Goal: Task Accomplishment & Management: Complete application form

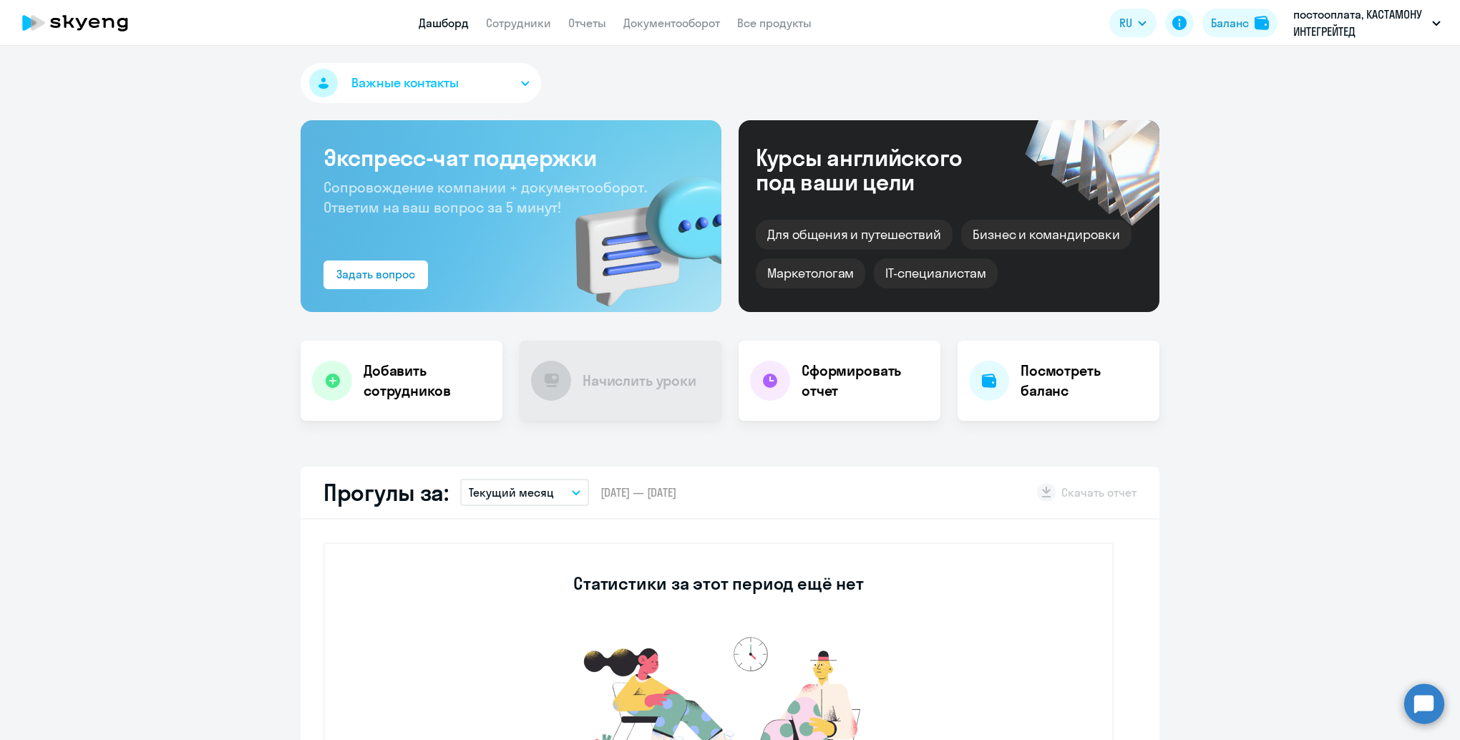
select select "30"
click at [386, 388] on h4 "Добавить сотрудников" at bounding box center [427, 381] width 127 height 40
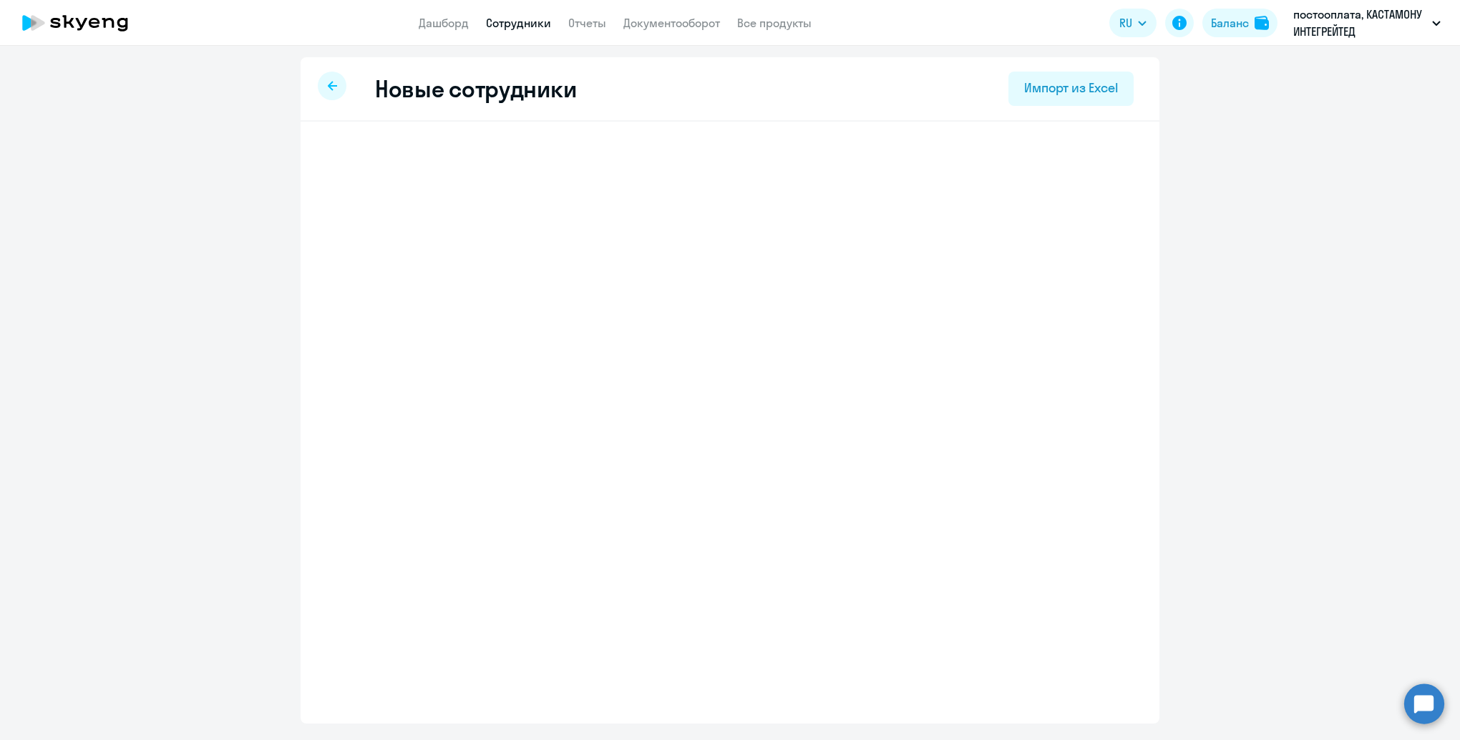
select select "english_adult_not_native_speaker"
select select "3"
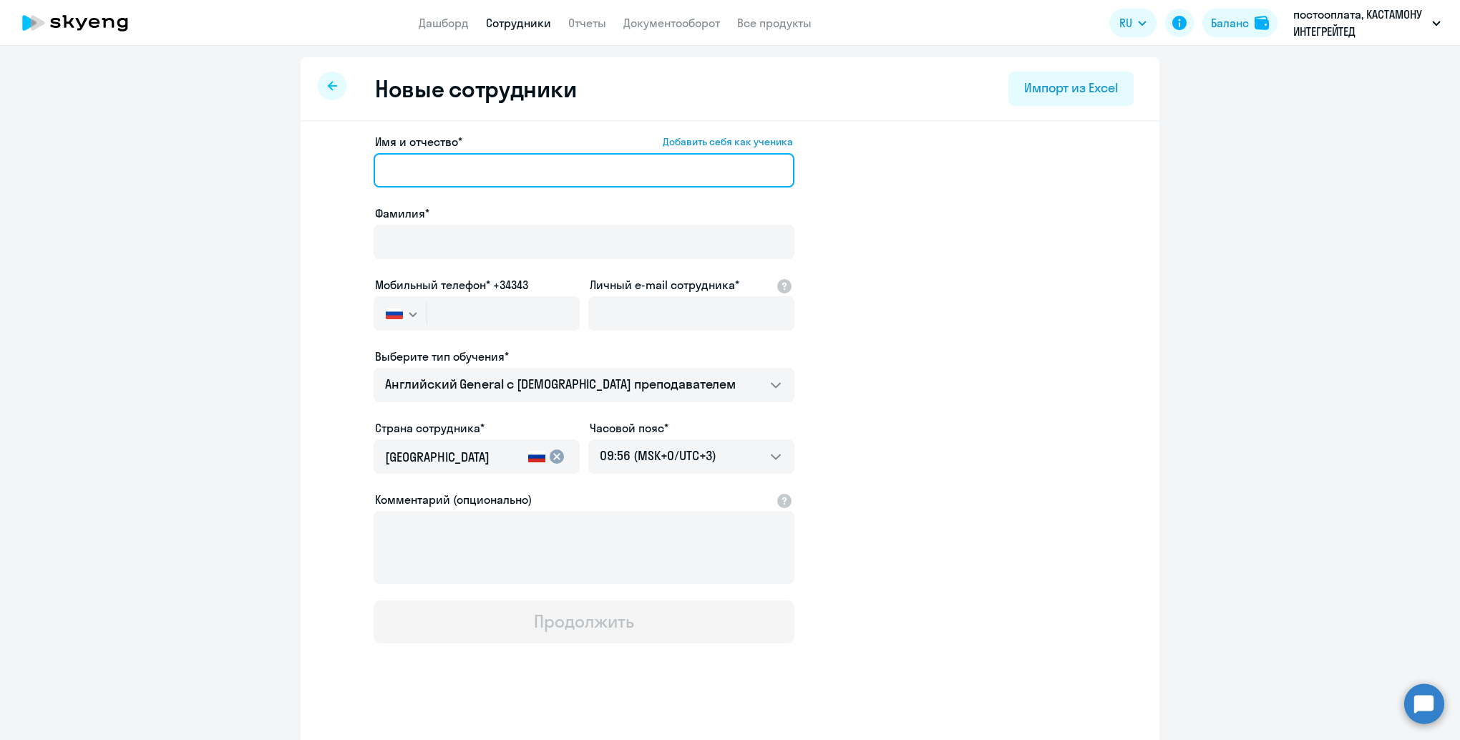
click at [451, 172] on input "Имя и отчество* Добавить себя как ученика" at bounding box center [584, 170] width 421 height 34
click at [422, 173] on input "Имя и отчество* Добавить себя как ученика" at bounding box center [584, 170] width 421 height 34
drag, startPoint x: 464, startPoint y: 170, endPoint x: 355, endPoint y: 162, distance: 109.2
click at [355, 162] on app-new-student-form "Имя и отчество* Добавить себя как ученика [PERSON_NAME] [PERSON_NAME]* Мобильны…" at bounding box center [730, 388] width 813 height 510
type input "[PERSON_NAME]"
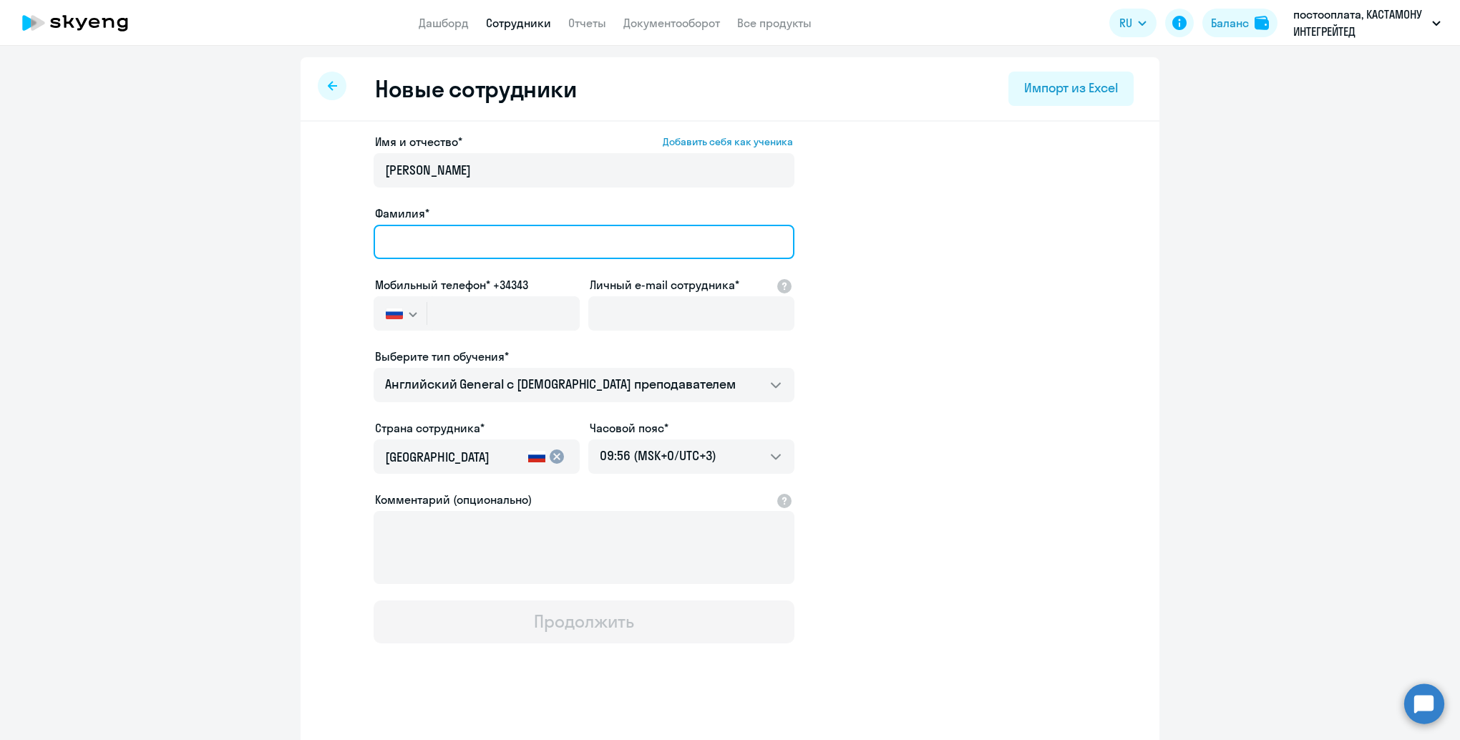
click at [405, 240] on input "Фамилия*" at bounding box center [584, 242] width 421 height 34
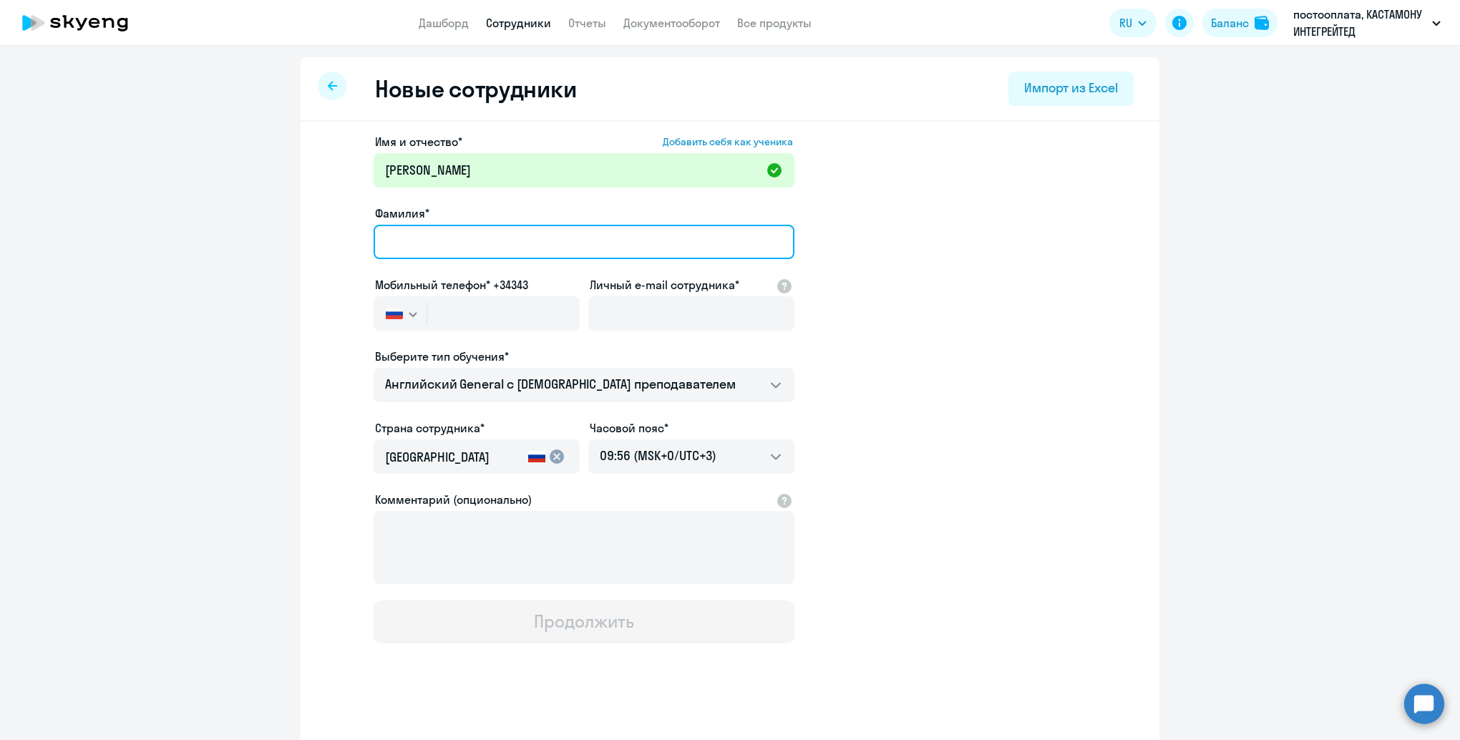
paste input "[PERSON_NAME]"
type input "[PERSON_NAME]"
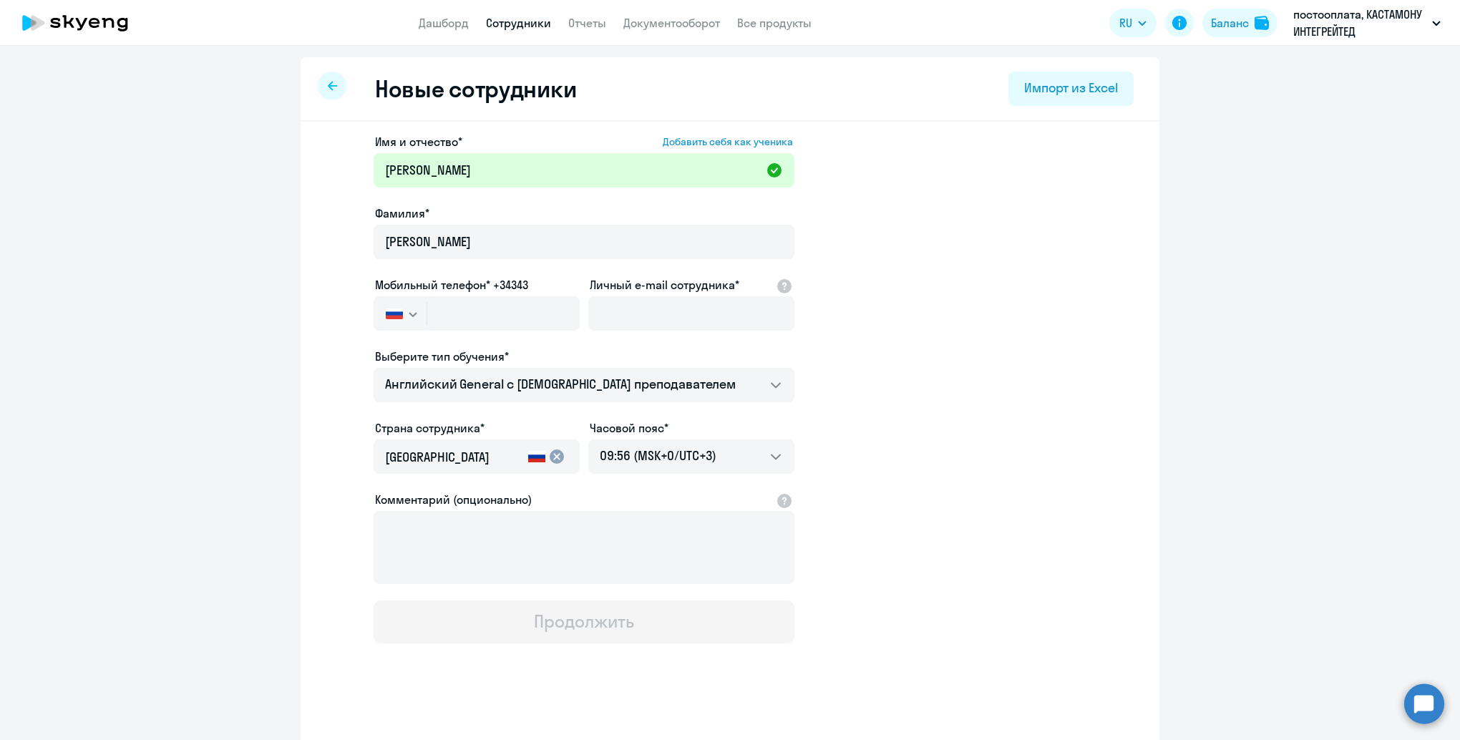
click at [455, 193] on div "Имя и отчество* Добавить себя как ученика [PERSON_NAME] [PERSON_NAME]* [PERSON_…" at bounding box center [584, 388] width 421 height 510
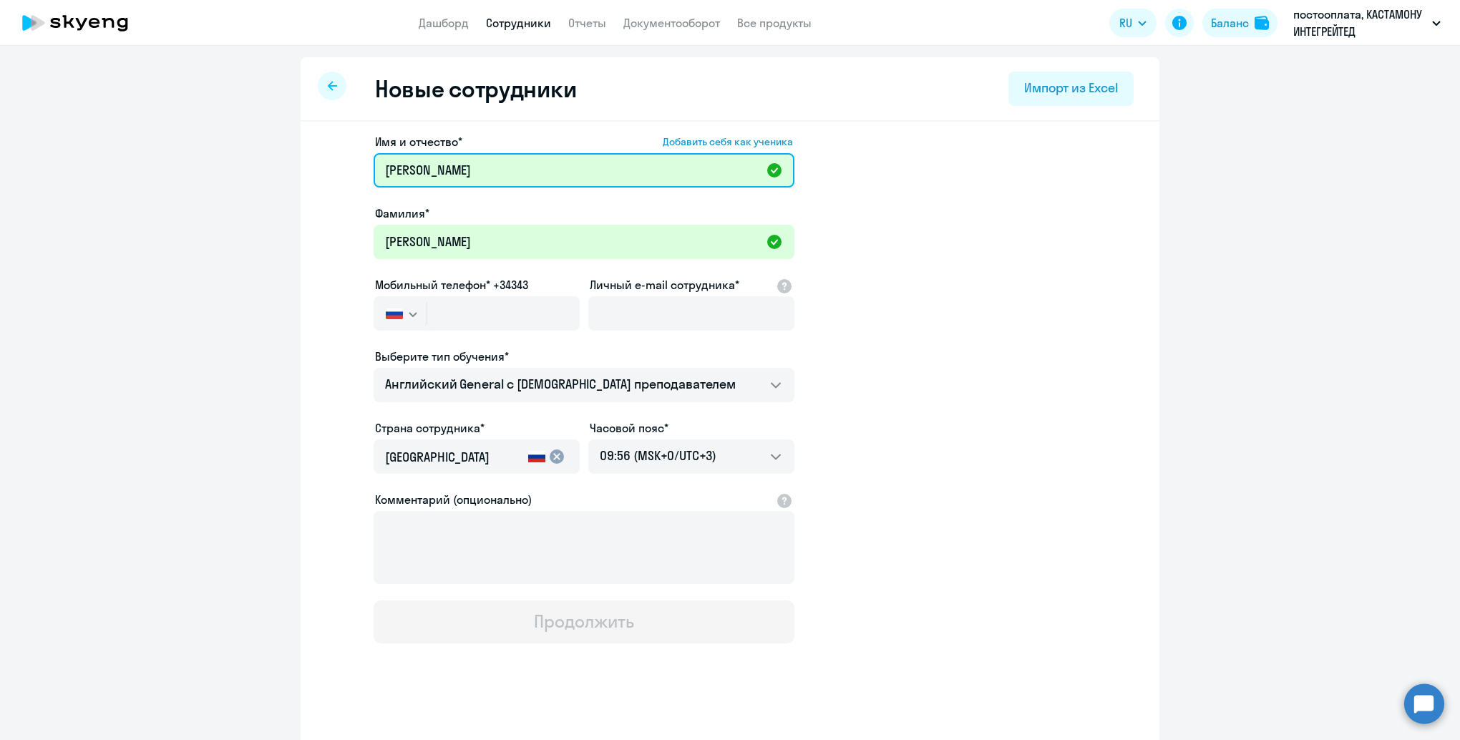
click at [460, 168] on input "[PERSON_NAME]" at bounding box center [584, 170] width 421 height 34
type input "[PERSON_NAME]"
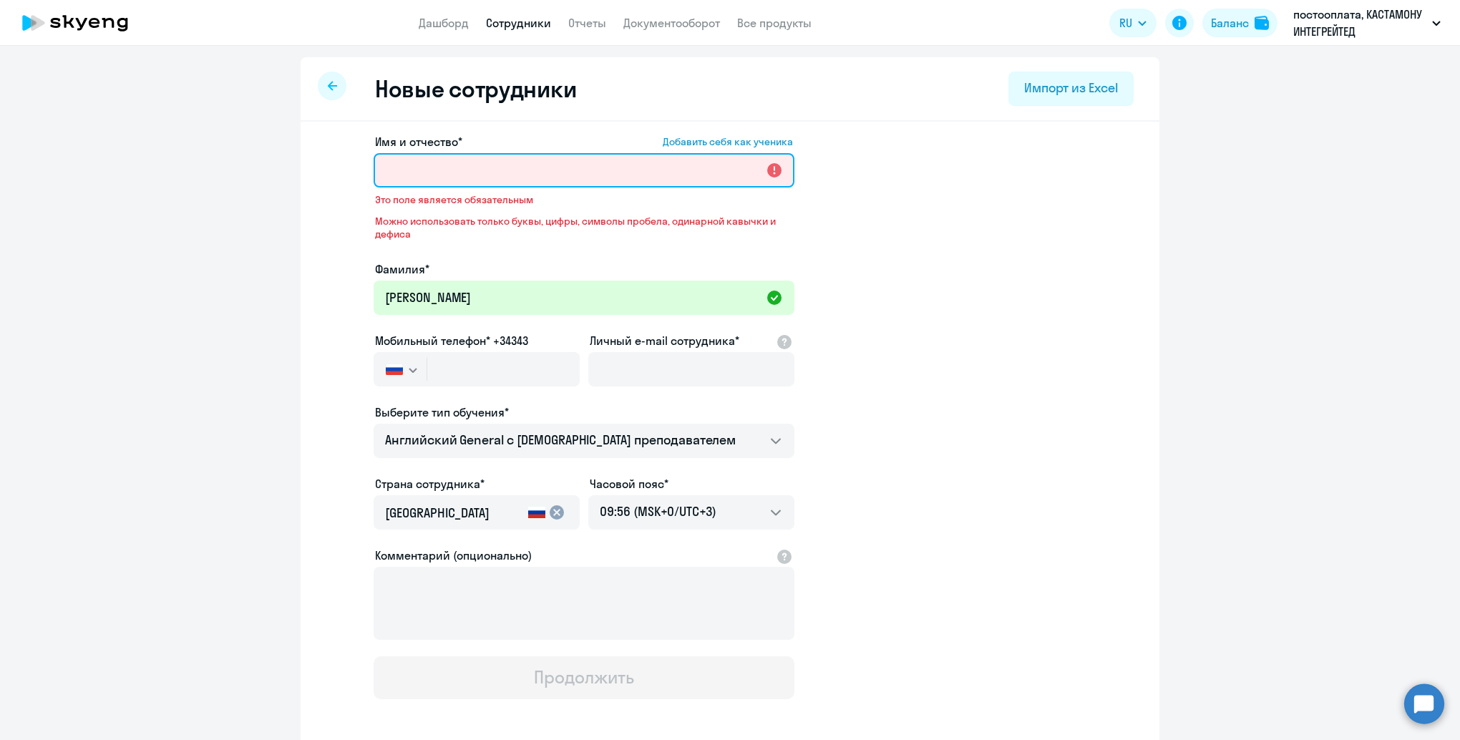
click at [447, 169] on input "Имя и отчество* Добавить себя как ученика" at bounding box center [584, 170] width 421 height 34
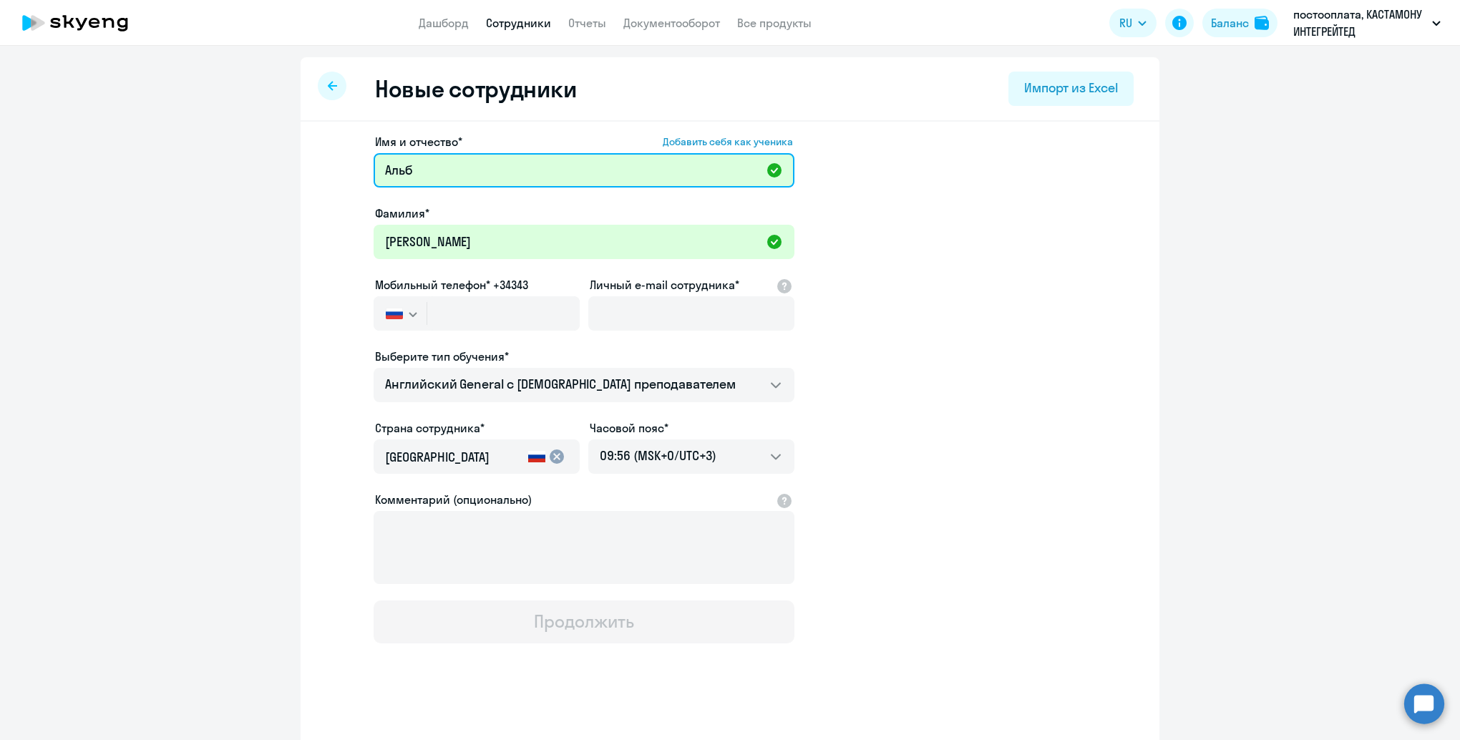
type input "[PERSON_NAME]"
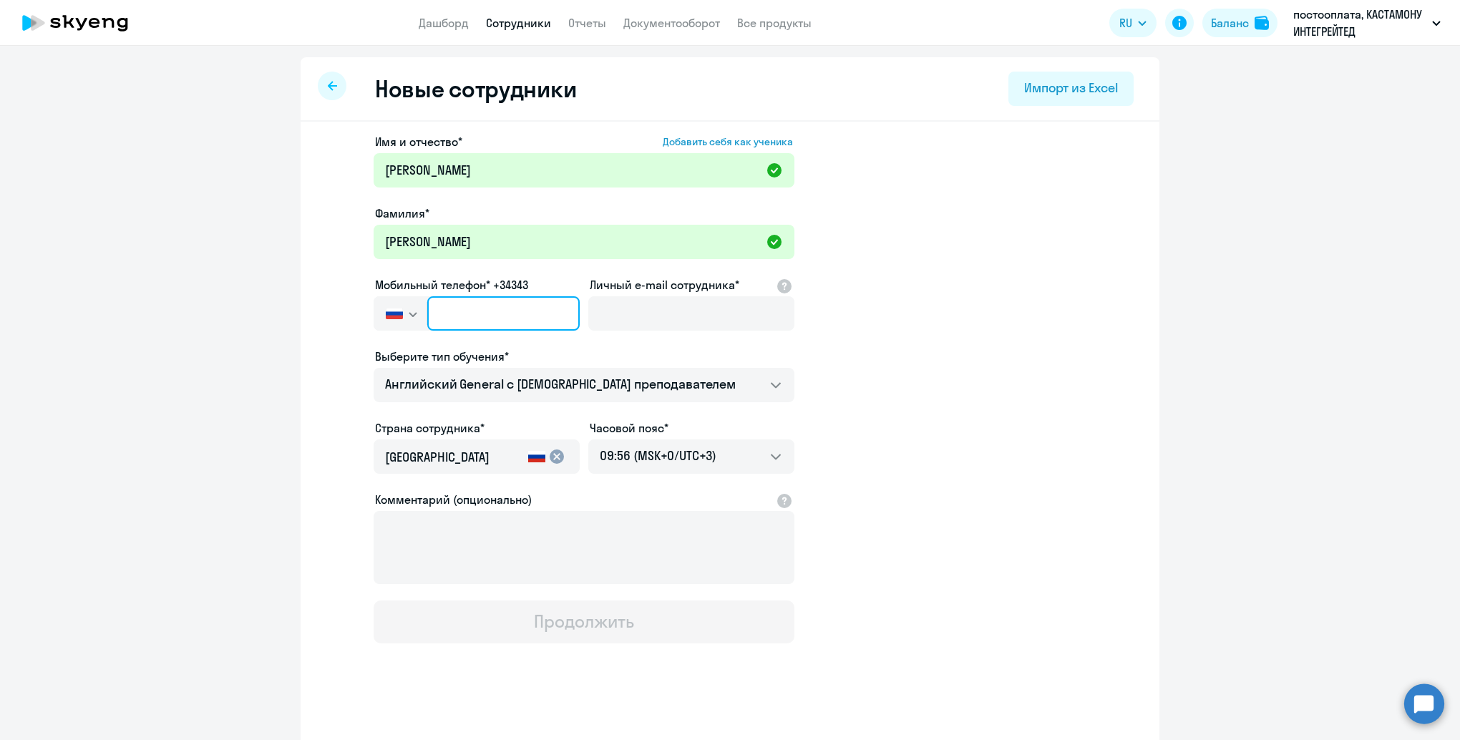
click at [455, 308] on input "text" at bounding box center [503, 313] width 152 height 34
click at [442, 314] on input "text" at bounding box center [503, 313] width 152 height 34
click at [455, 313] on input "[PHONE_NUMBER]" at bounding box center [503, 313] width 152 height 34
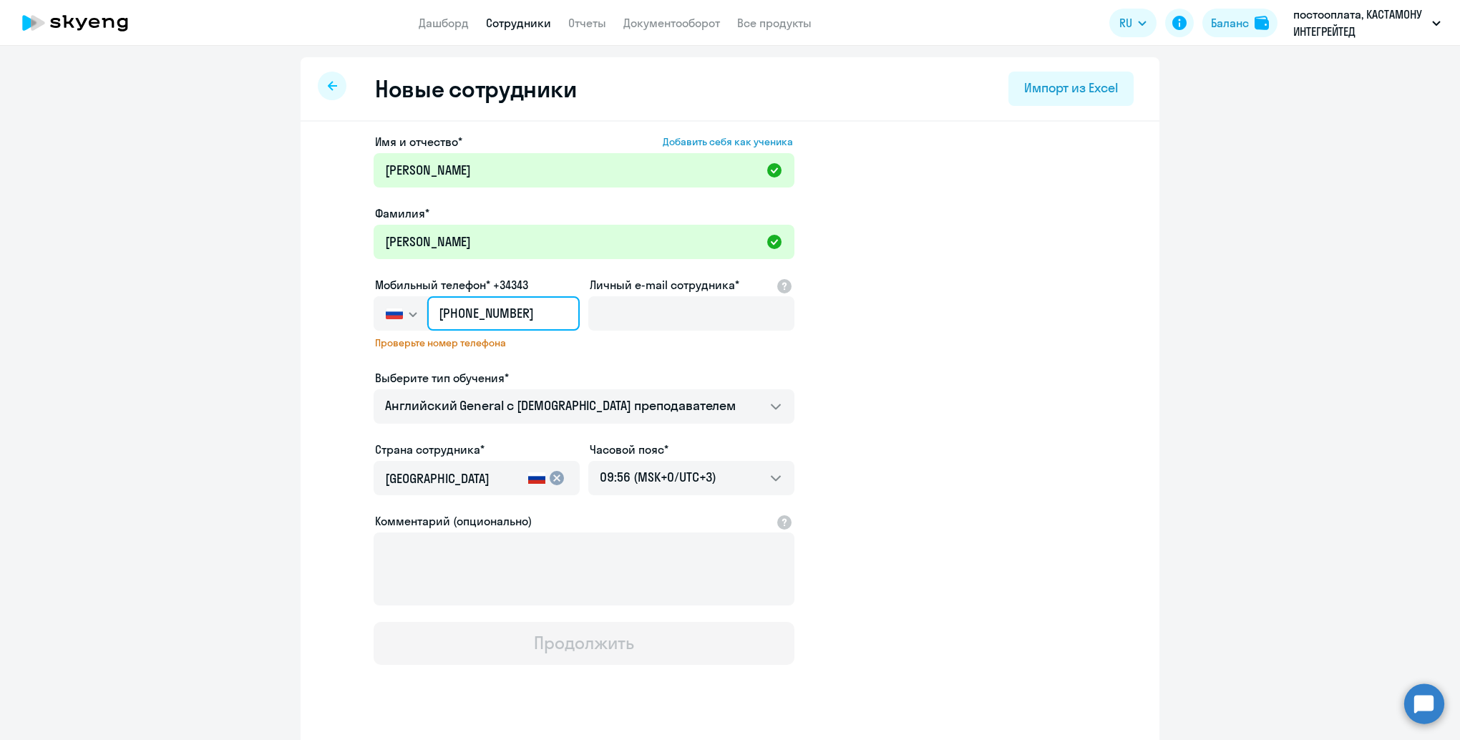
click at [513, 316] on input "[PHONE_NUMBER]" at bounding box center [503, 313] width 152 height 34
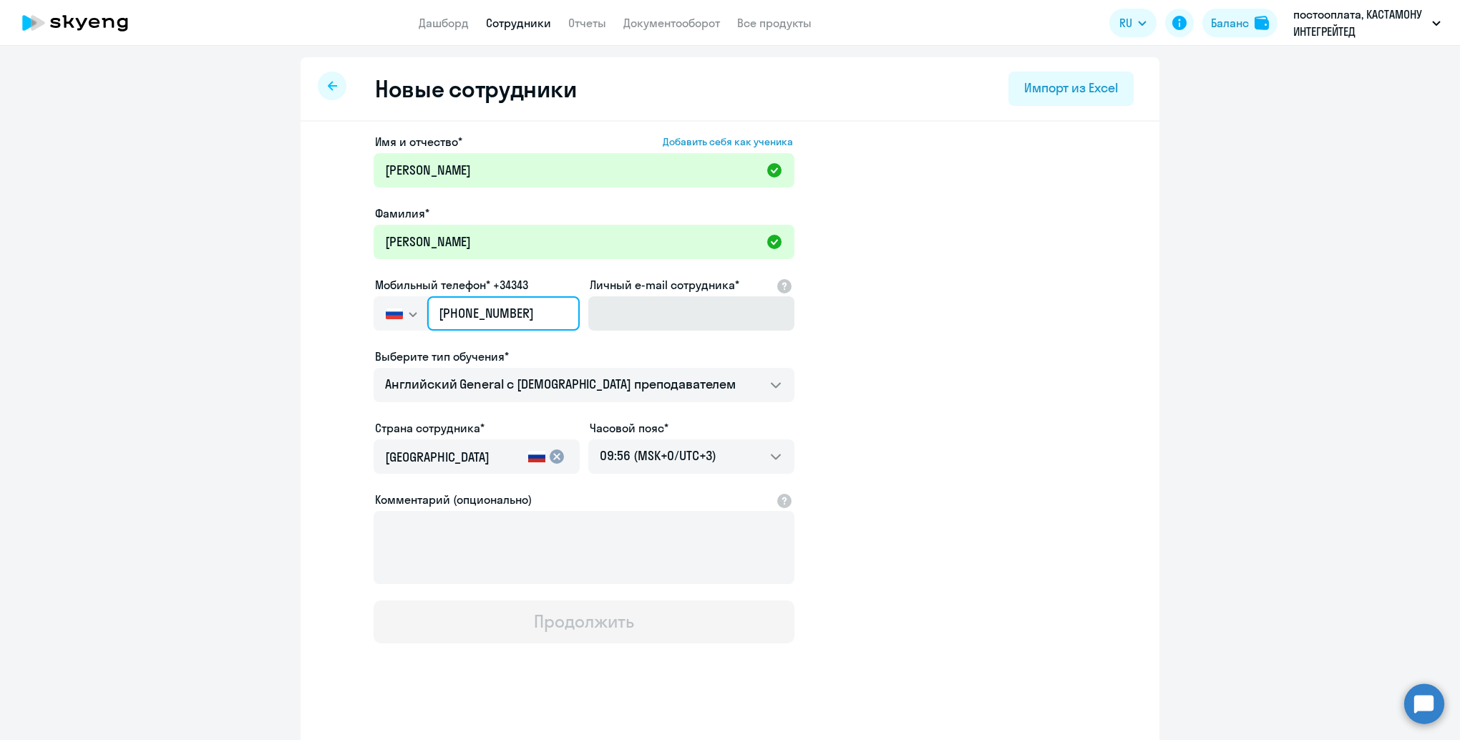
type input "[PHONE_NUMBER]"
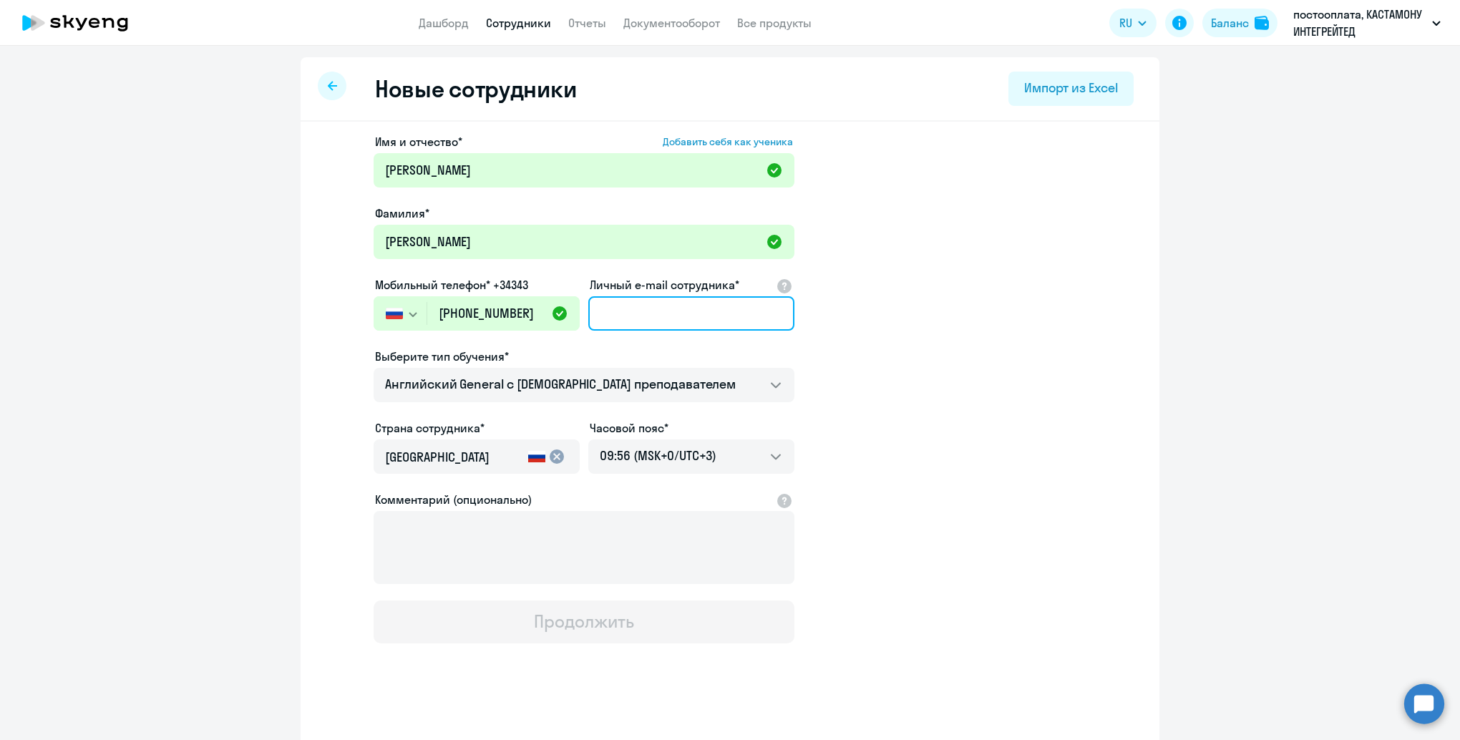
click at [634, 314] on input "Личный e-mail сотрудника*" at bounding box center [691, 313] width 206 height 34
type input "[EMAIL_ADDRESS][DOMAIN_NAME]"
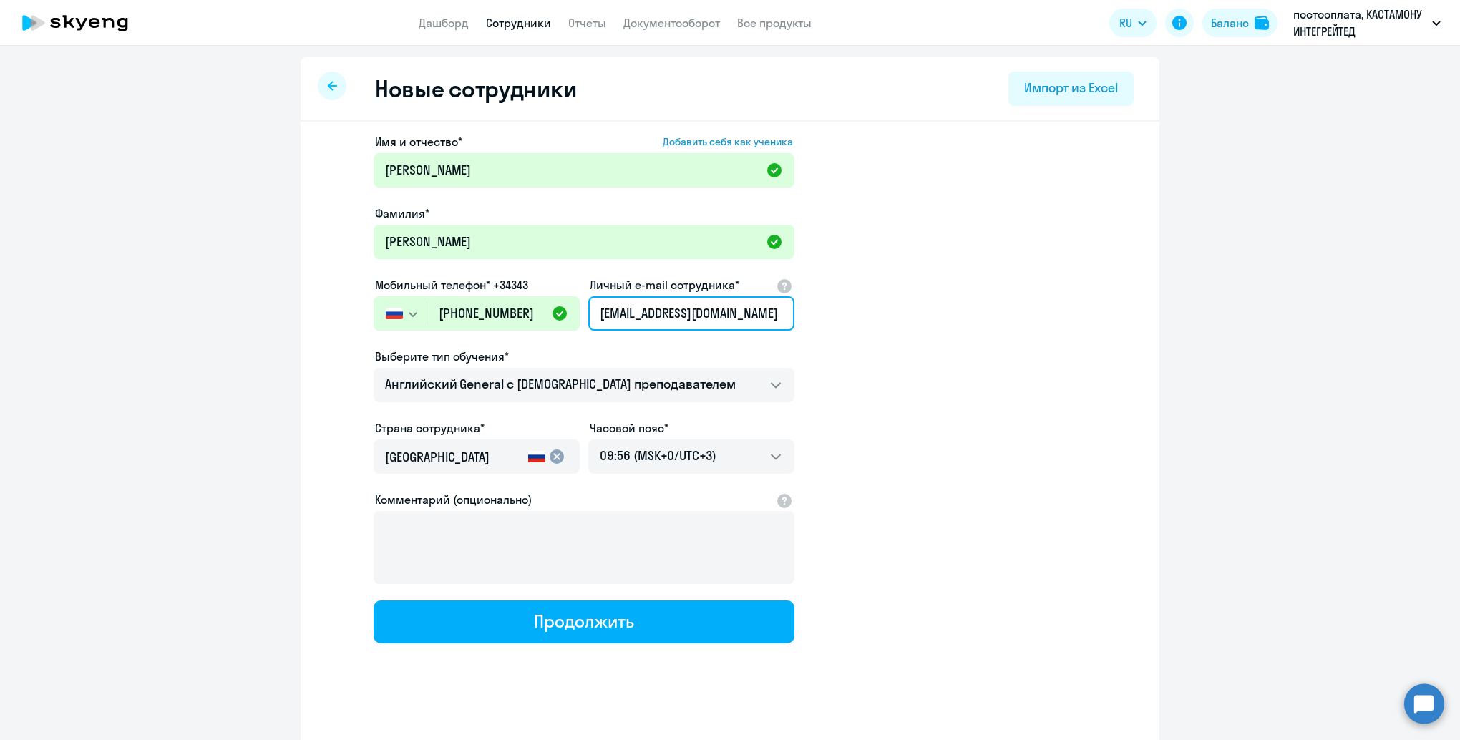
scroll to position [9, 0]
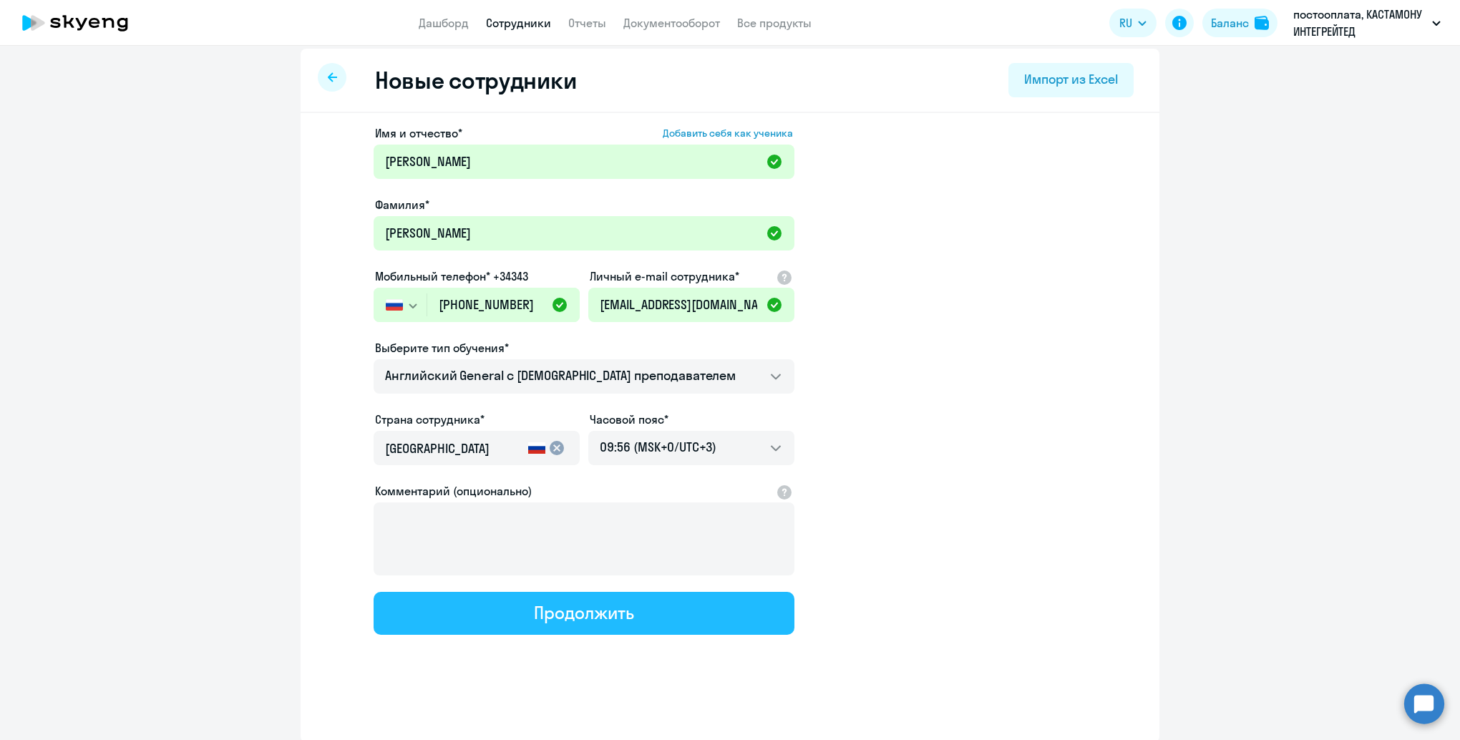
click at [659, 611] on button "Продолжить" at bounding box center [584, 613] width 421 height 43
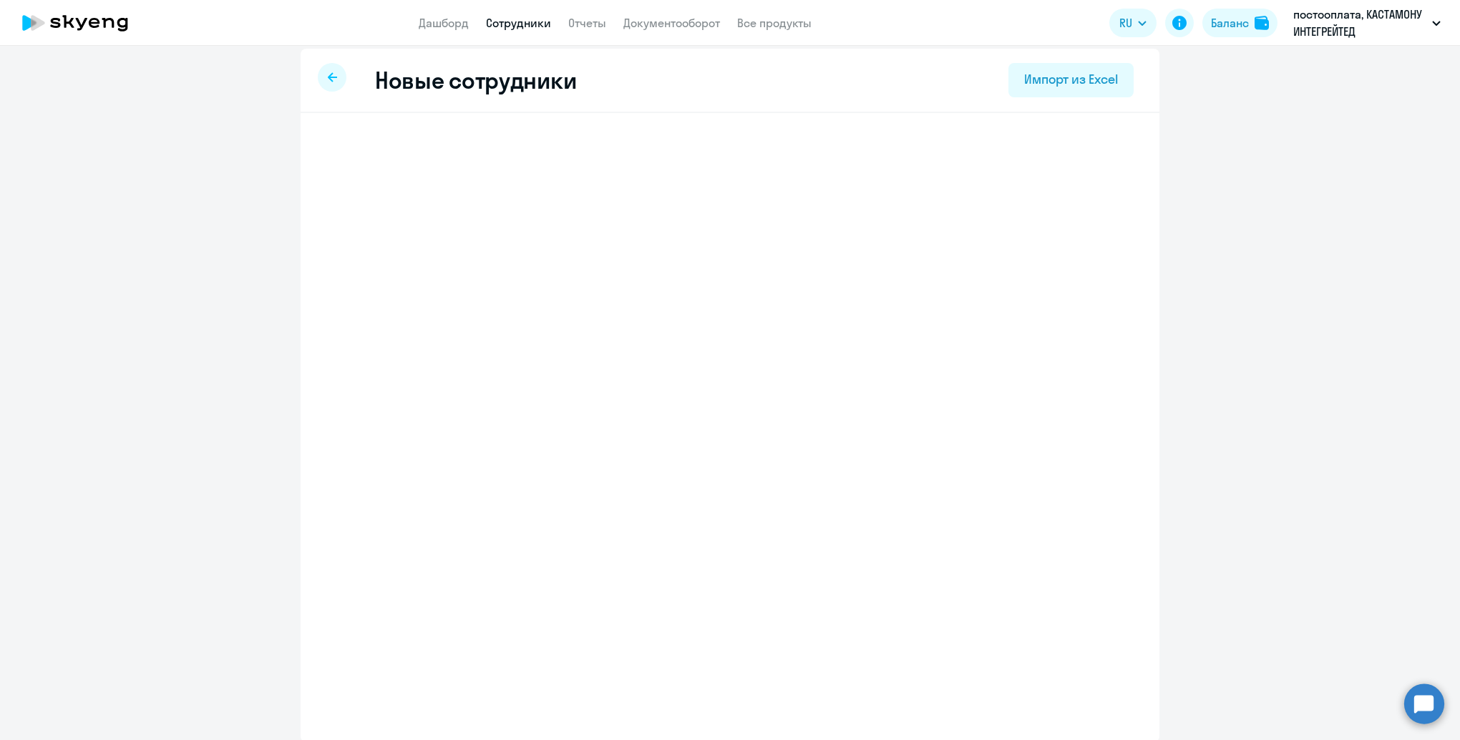
select select "english_adult_not_native_speaker"
select select "3"
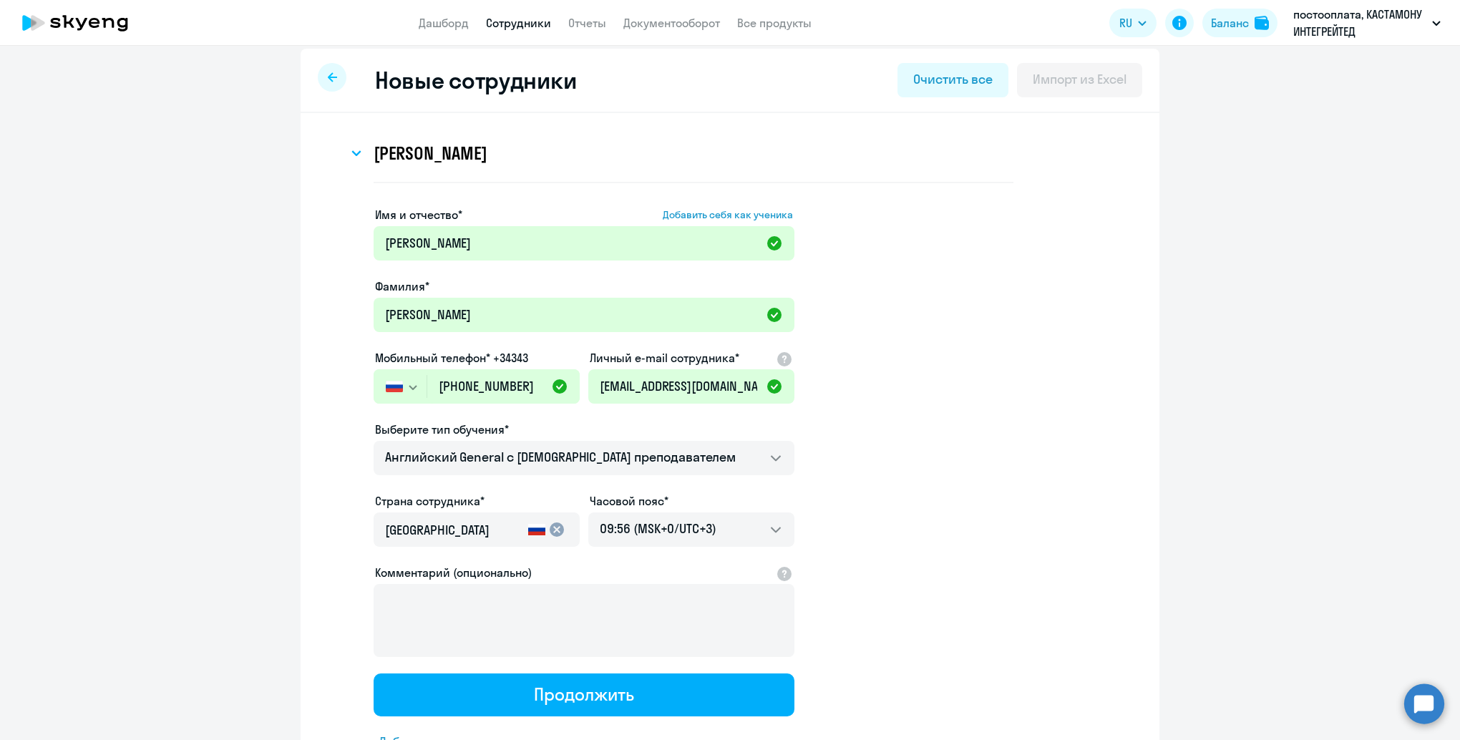
scroll to position [0, 0]
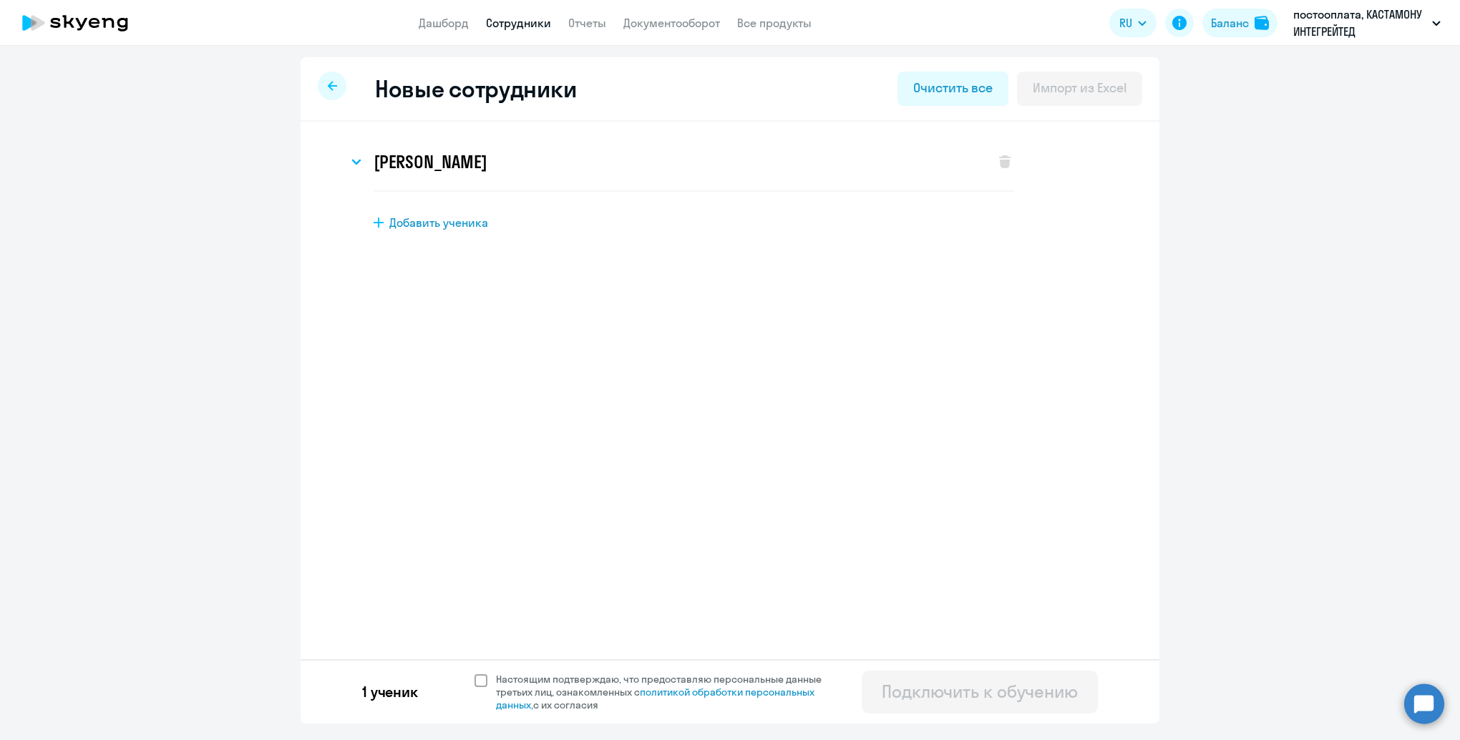
click at [484, 679] on span at bounding box center [481, 680] width 13 height 13
click at [475, 673] on input "Настоящим подтверждаю, что предоставляю персональные данные третьих лиц, ознако…" at bounding box center [474, 672] width 1 height 1
checkbox input "true"
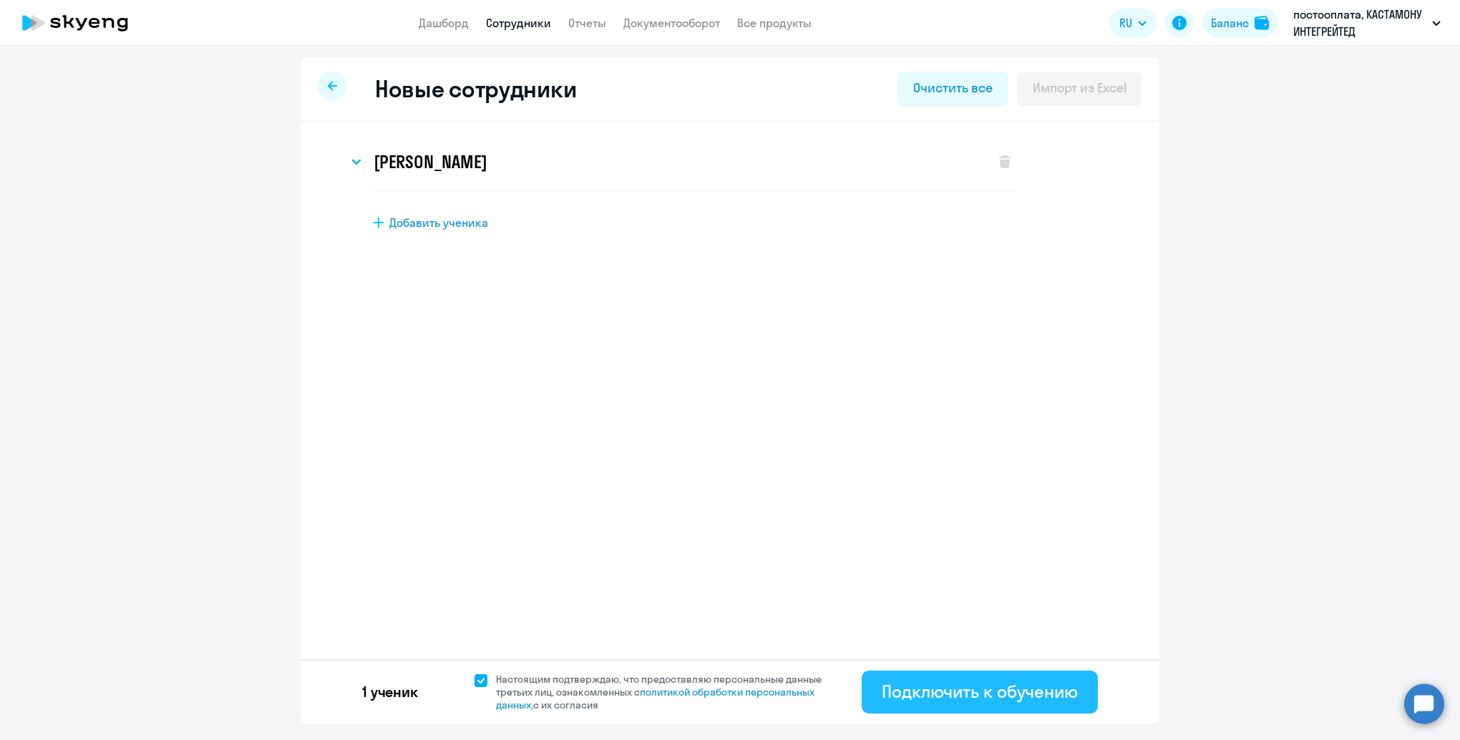
click at [956, 694] on div "Подключить к обучению" at bounding box center [980, 691] width 196 height 23
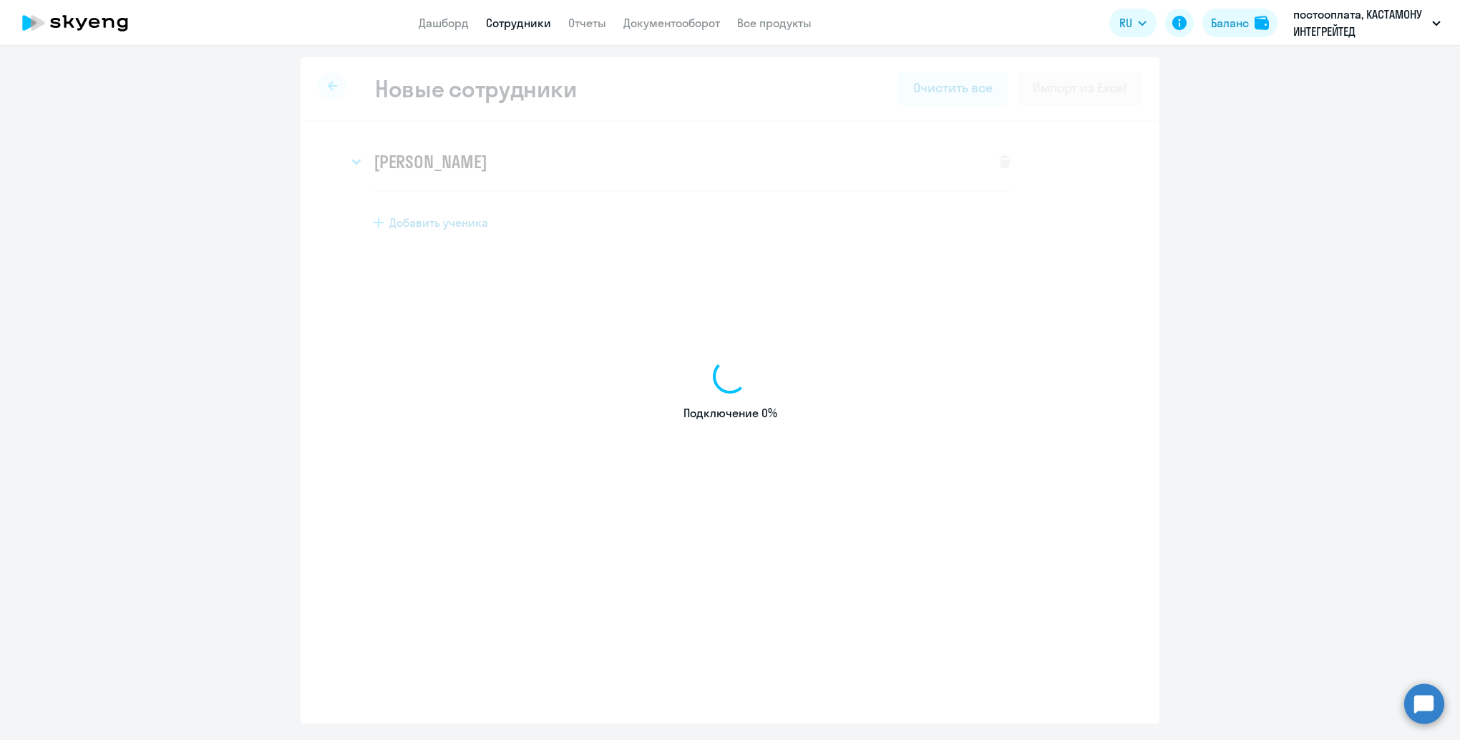
select select "english_adult_not_native_speaker"
select select "3"
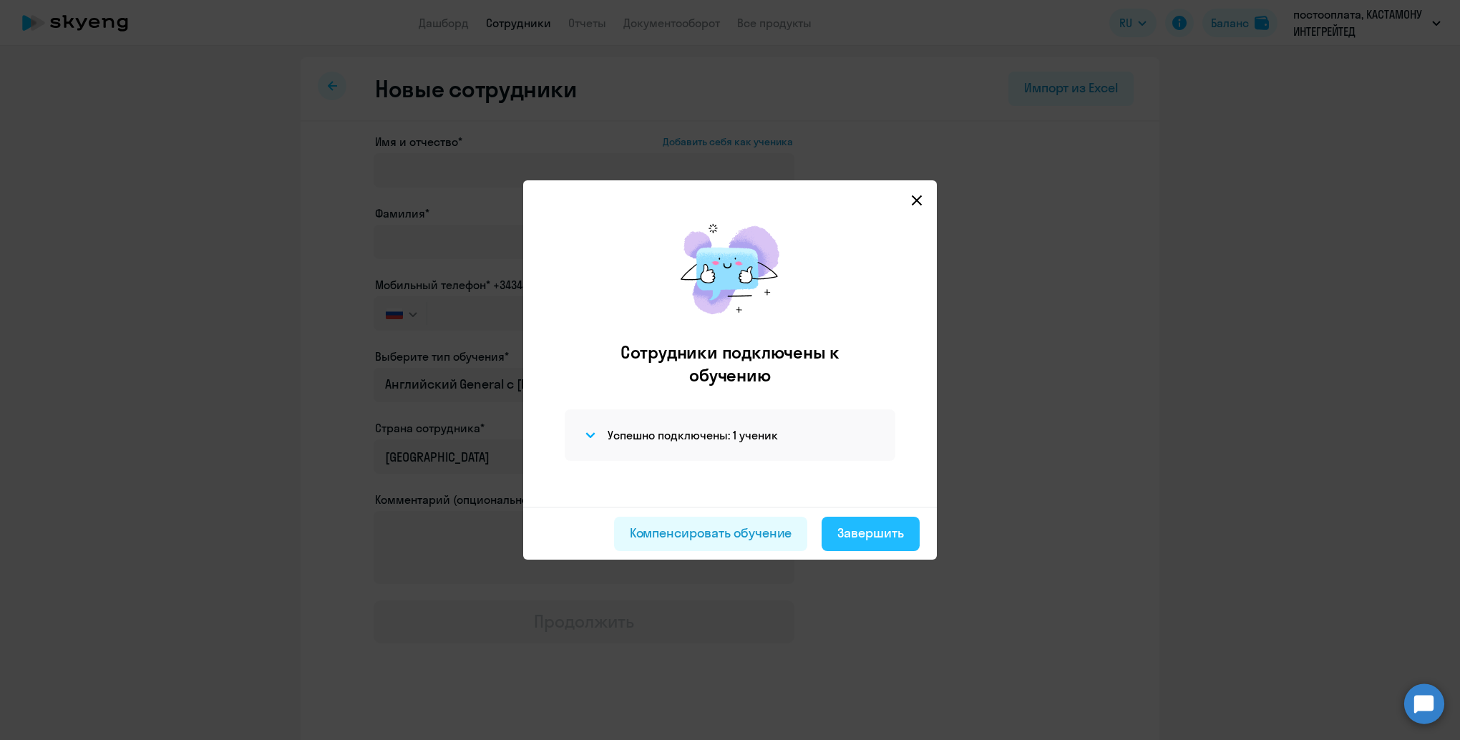
click at [873, 533] on div "Завершить" at bounding box center [871, 533] width 67 height 19
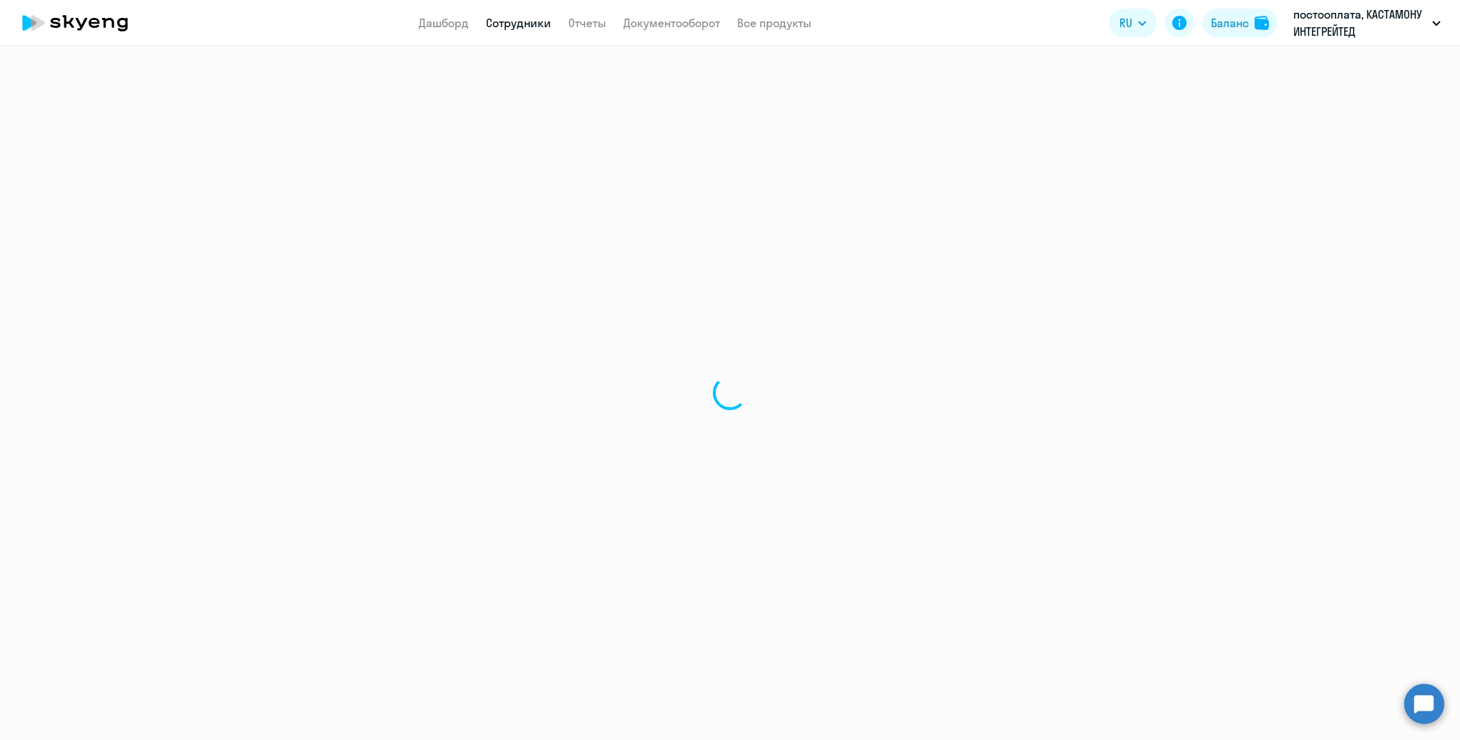
select select "30"
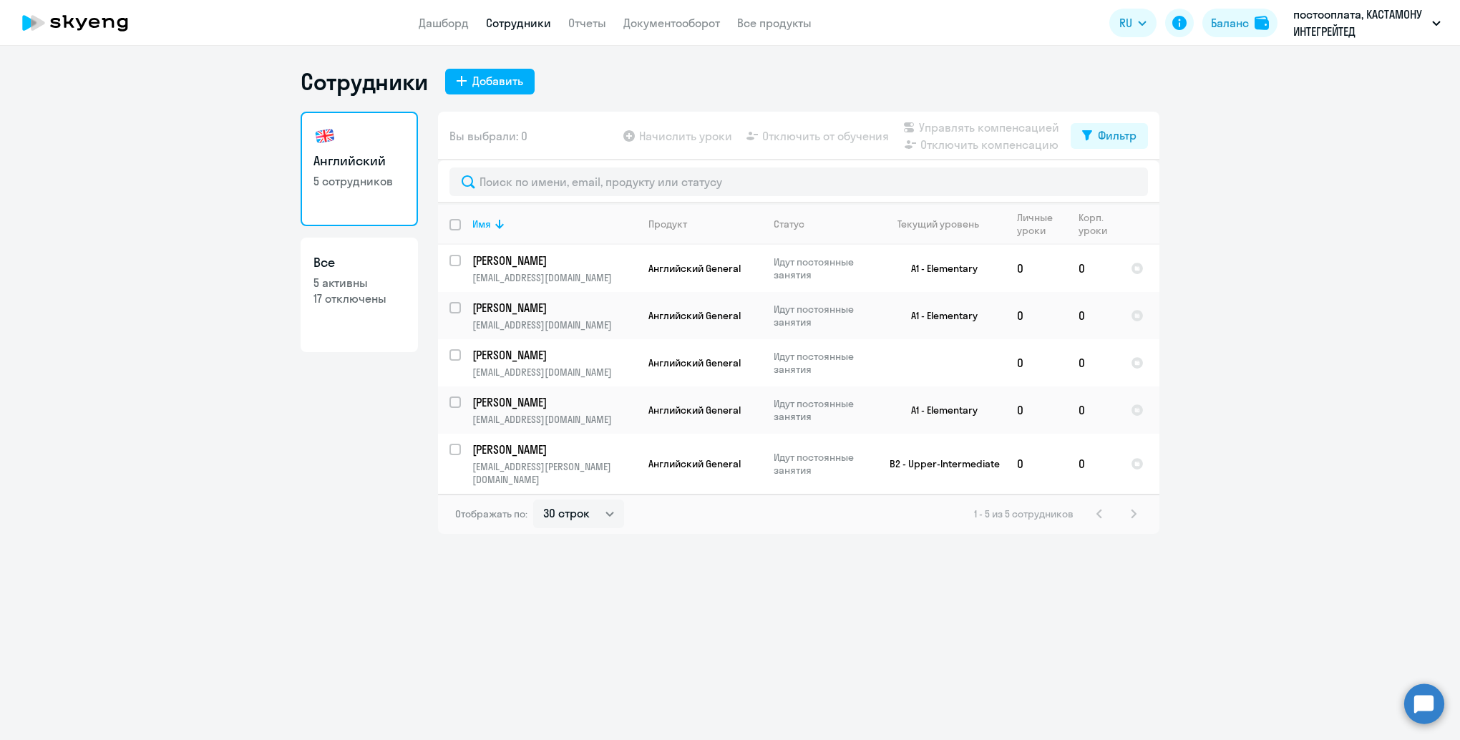
click at [342, 183] on p "5 сотрудников" at bounding box center [360, 181] width 92 height 16
